Goal: Transaction & Acquisition: Purchase product/service

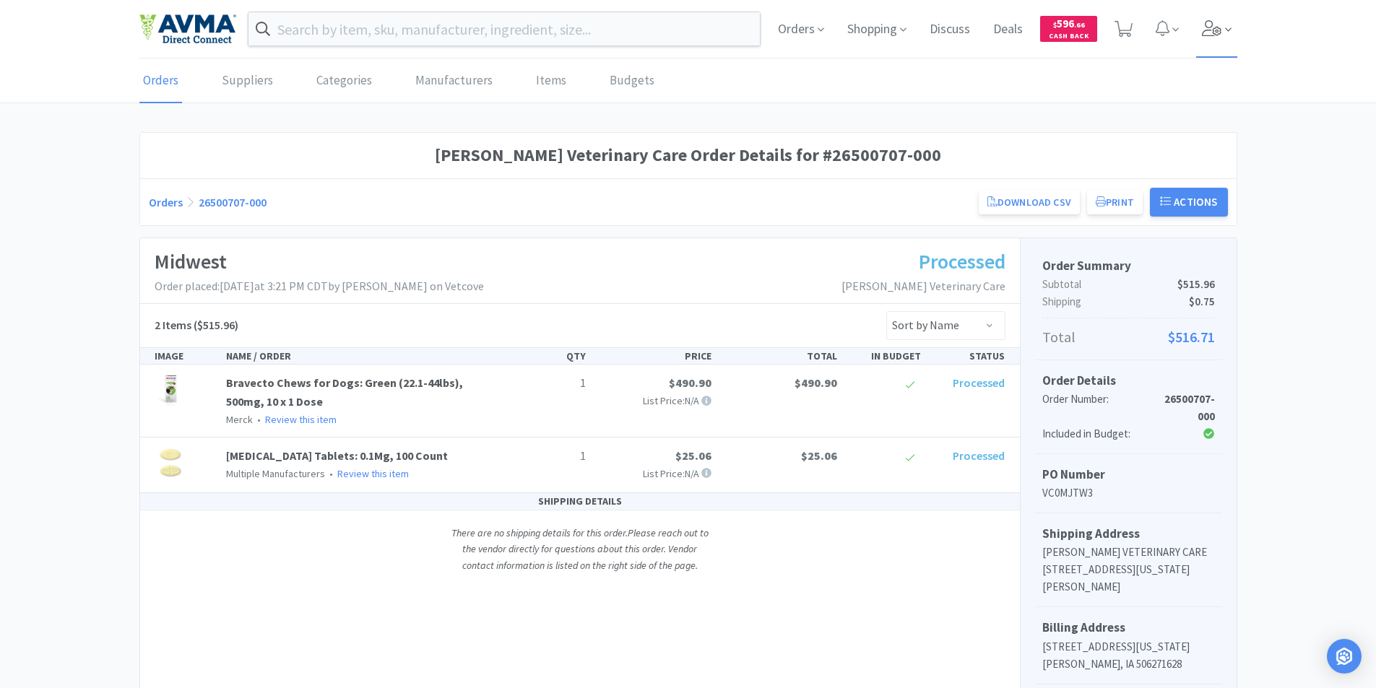
click at [1209, 30] on icon at bounding box center [1212, 28] width 20 height 16
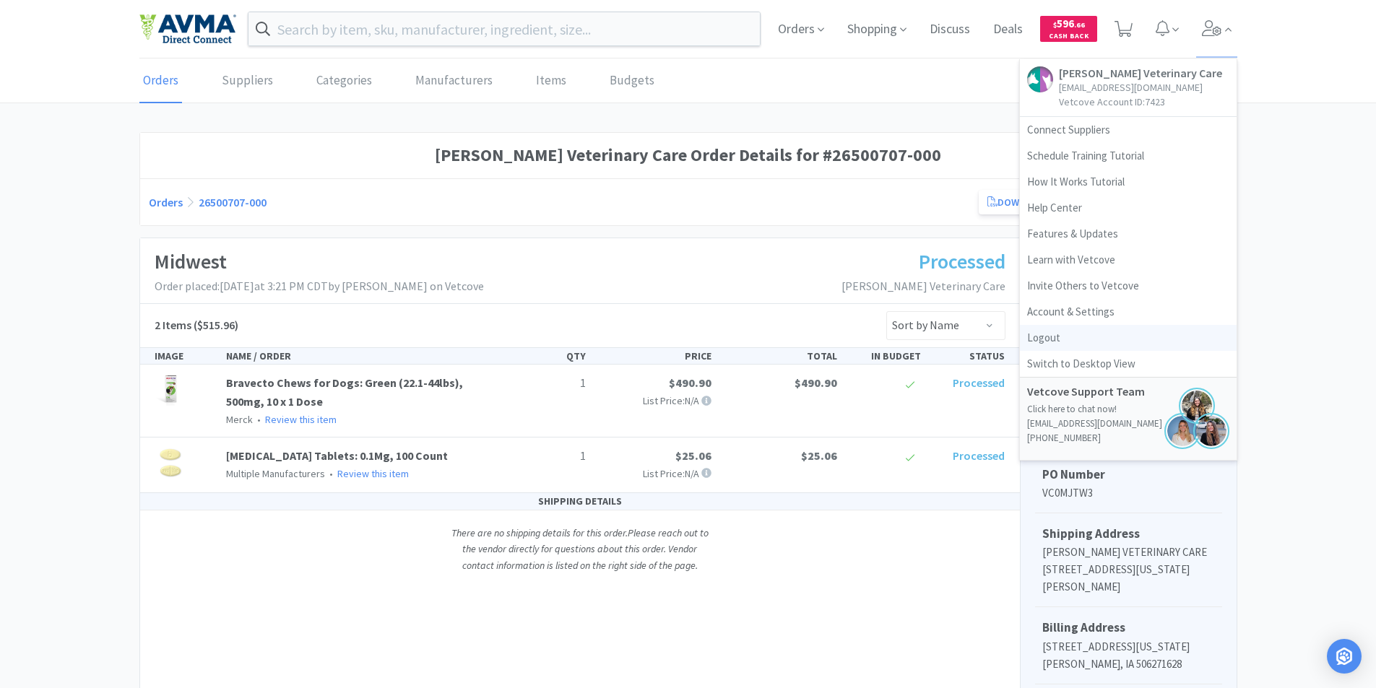
click at [1043, 336] on link "Logout" at bounding box center [1128, 338] width 217 height 26
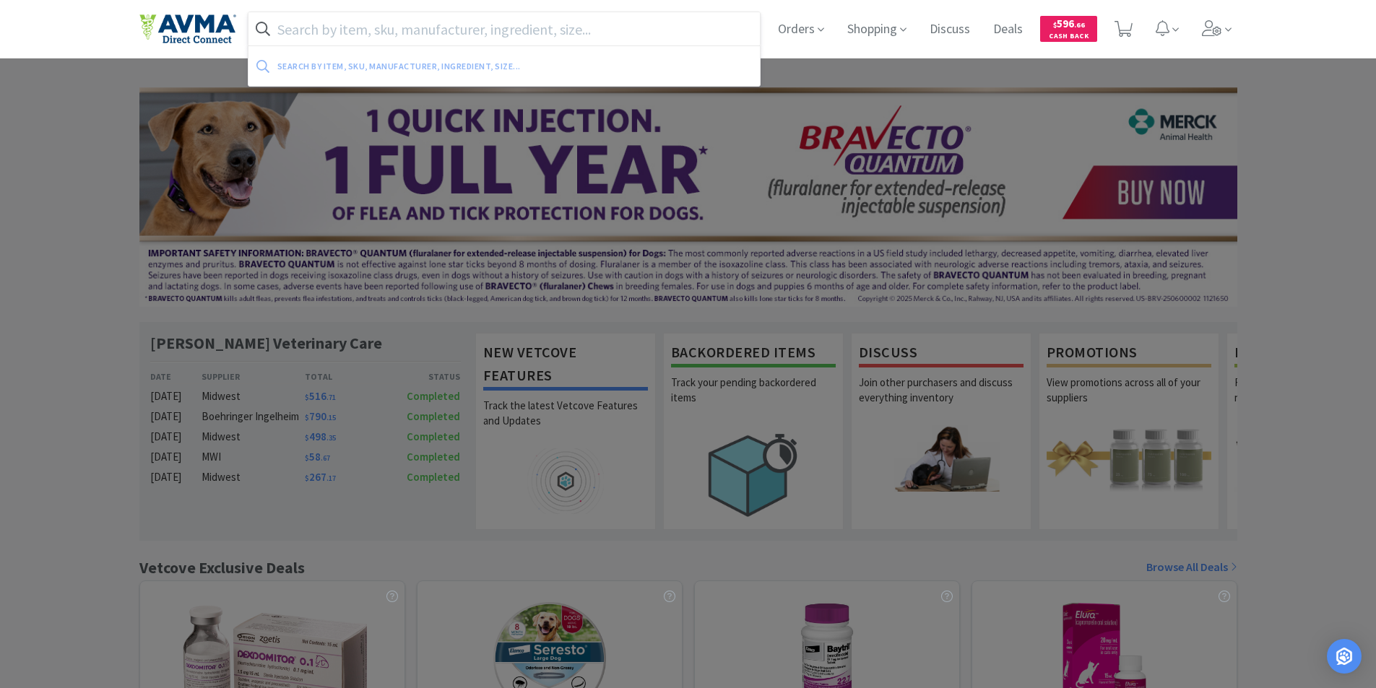
click at [293, 27] on input "text" at bounding box center [504, 28] width 512 height 33
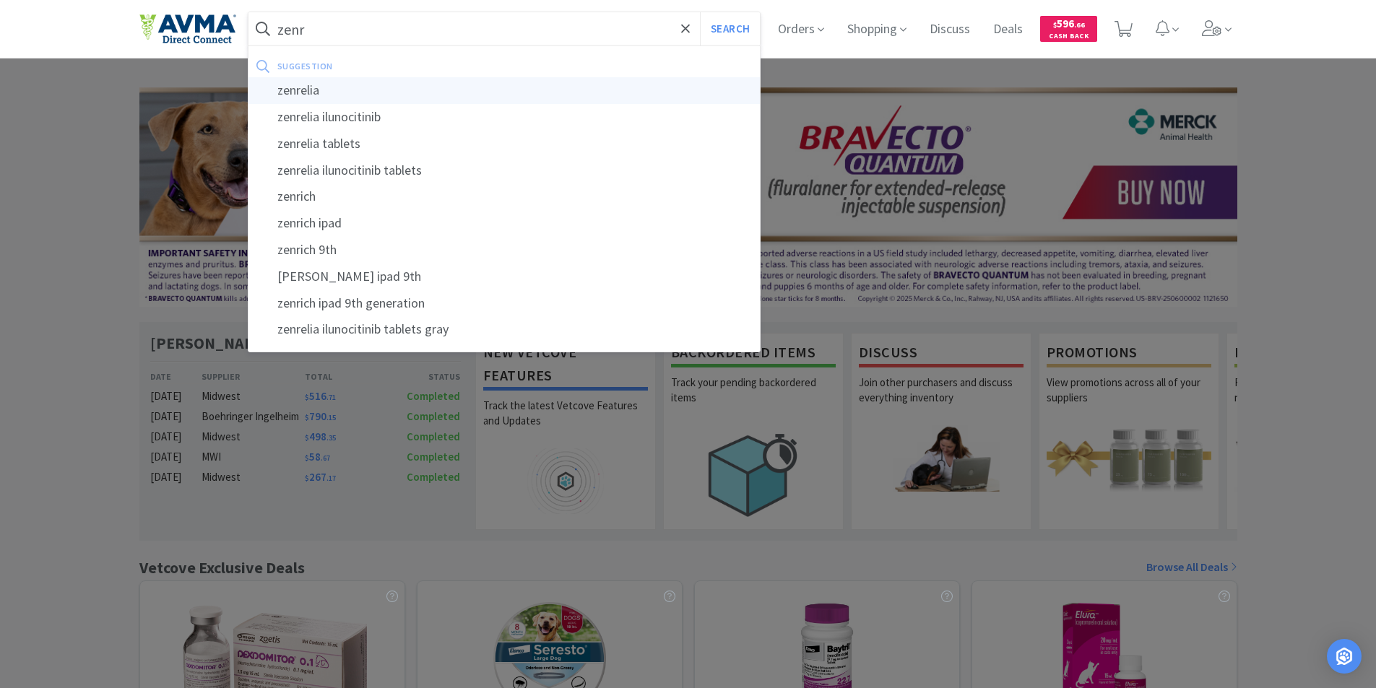
click at [311, 89] on div "zenrelia" at bounding box center [504, 90] width 512 height 27
type input "zenrelia"
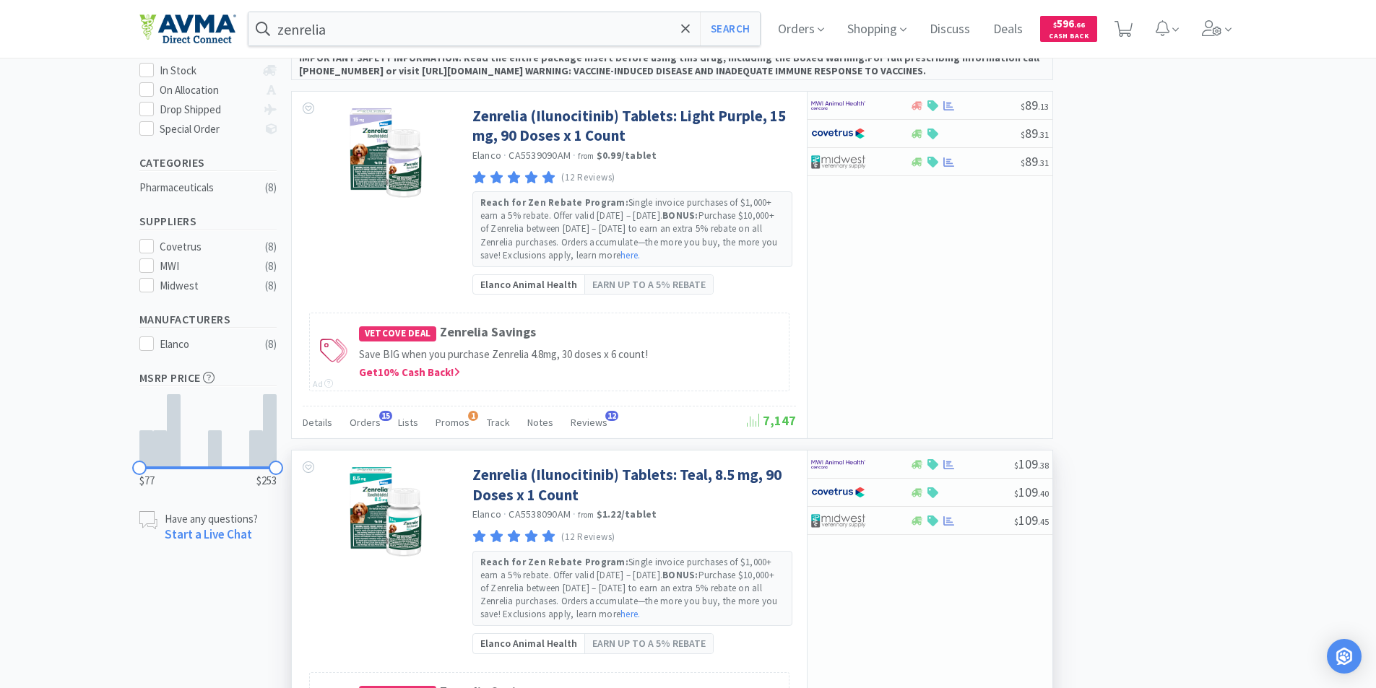
scroll to position [289, 0]
